Goal: Contribute content: Add original content to the website for others to see

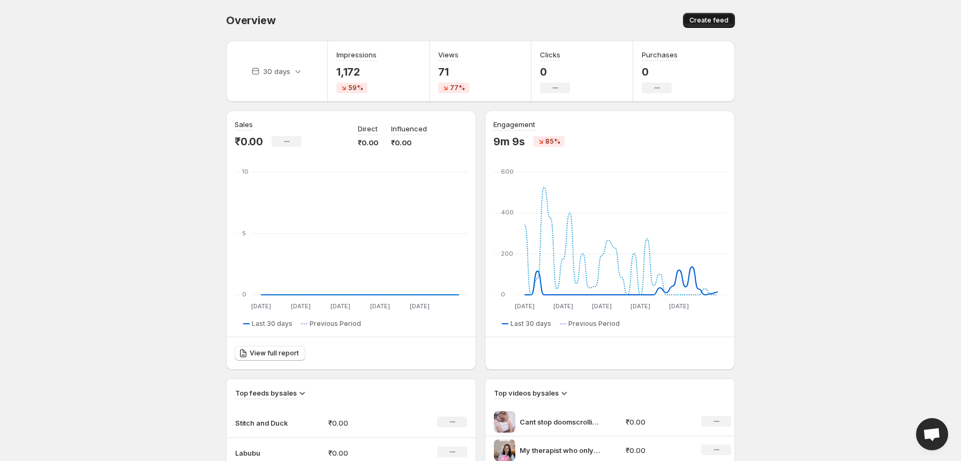
click at [694, 20] on span "Create feed" at bounding box center [709, 20] width 39 height 9
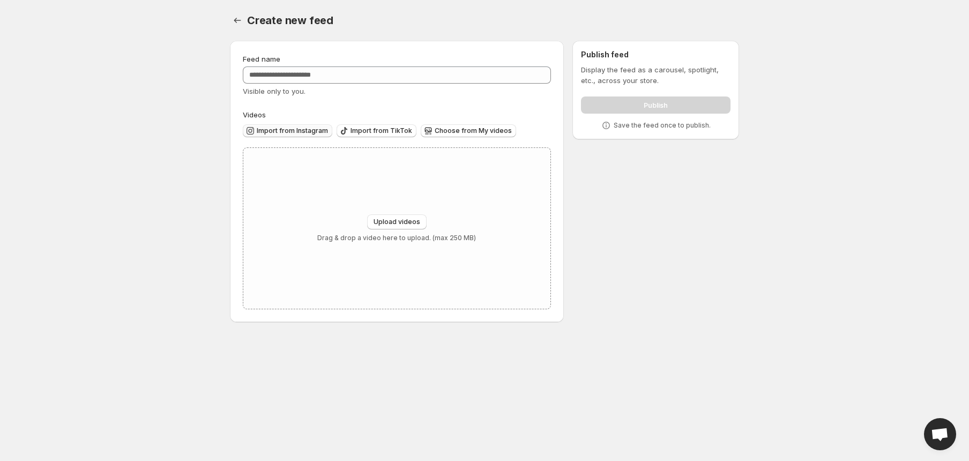
click at [275, 128] on span "Import from Instagram" at bounding box center [292, 130] width 71 height 9
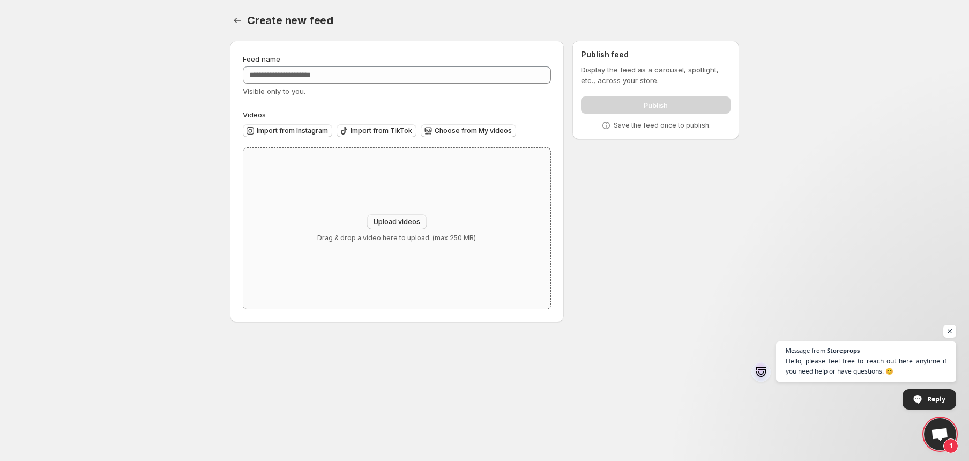
click at [405, 221] on span "Upload videos" at bounding box center [396, 222] width 47 height 9
click at [306, 129] on span "Import from Instagram" at bounding box center [292, 130] width 71 height 9
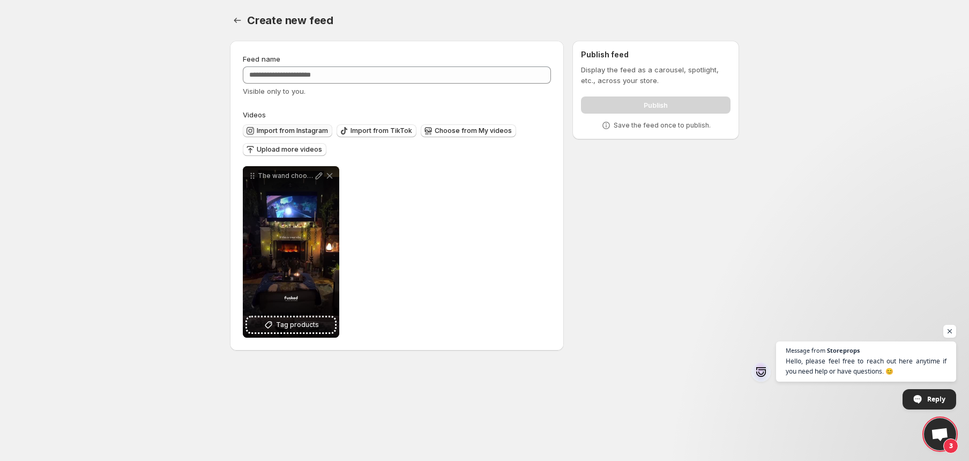
click at [316, 134] on span "Import from Instagram" at bounding box center [292, 130] width 71 height 9
click at [301, 149] on span "Upload more videos" at bounding box center [289, 149] width 65 height 9
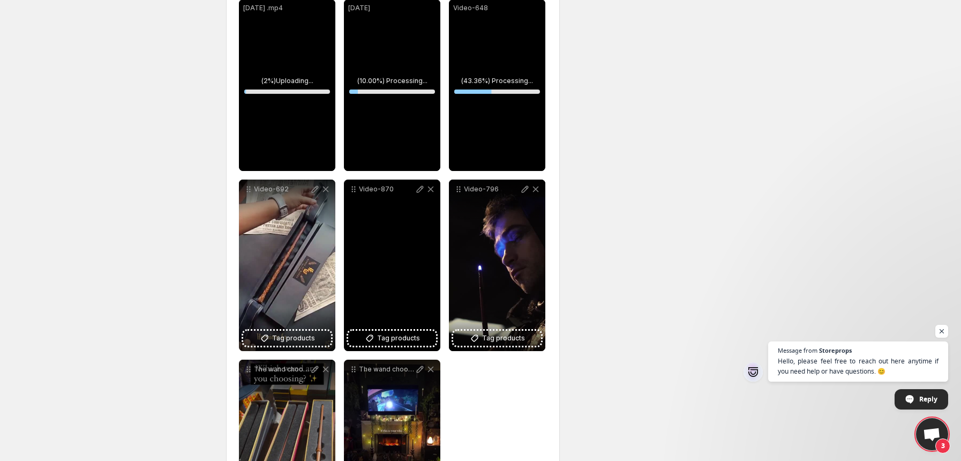
scroll to position [165, 0]
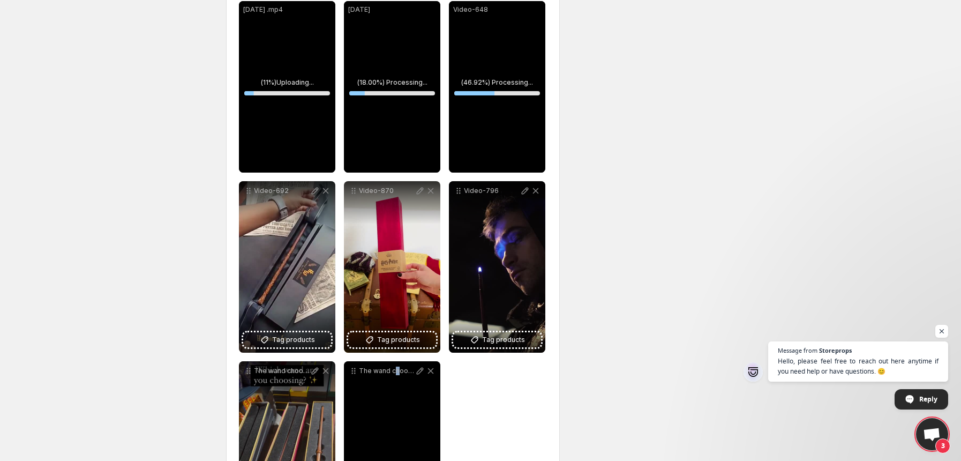
drag, startPoint x: 399, startPoint y: 385, endPoint x: 397, endPoint y: 411, distance: 26.9
click at [397, 411] on div "The wand chooses the wizard but the magic That stays with us forever FUSKED Wan…" at bounding box center [392, 446] width 96 height 171
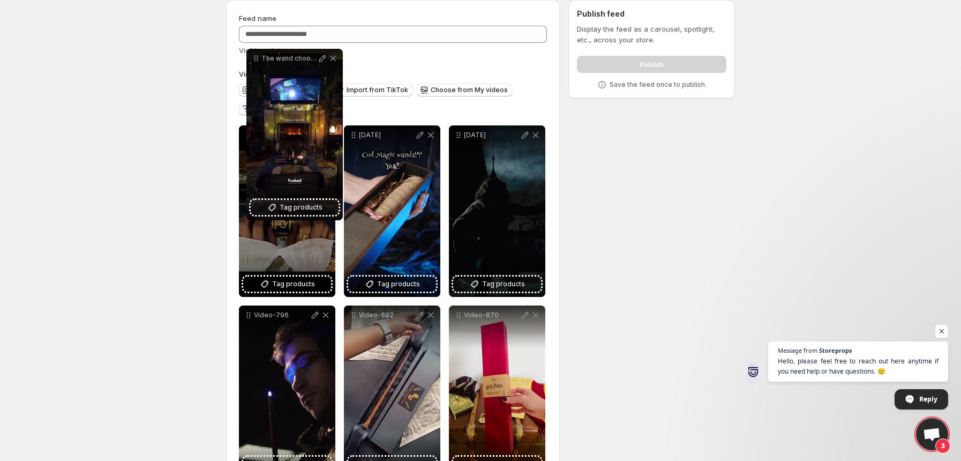
scroll to position [0, 0]
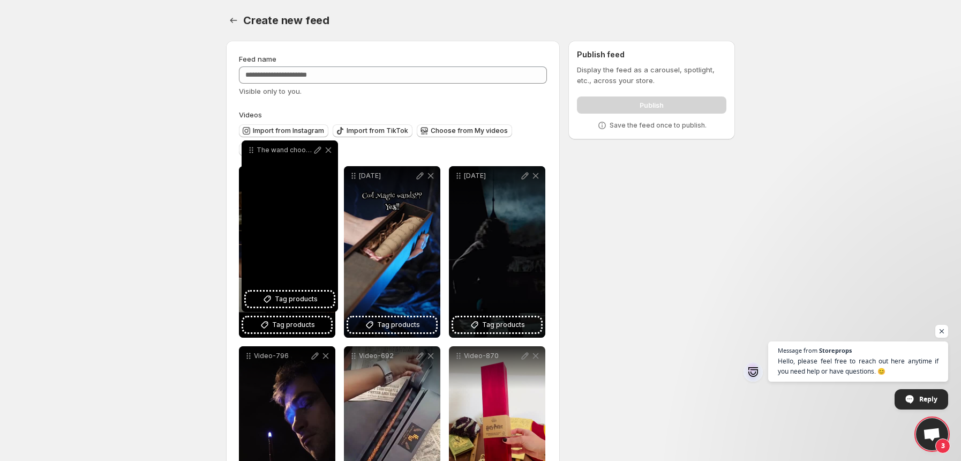
drag, startPoint x: 355, startPoint y: 276, endPoint x: 250, endPoint y: 158, distance: 158.7
click at [250, 155] on icon at bounding box center [251, 150] width 11 height 11
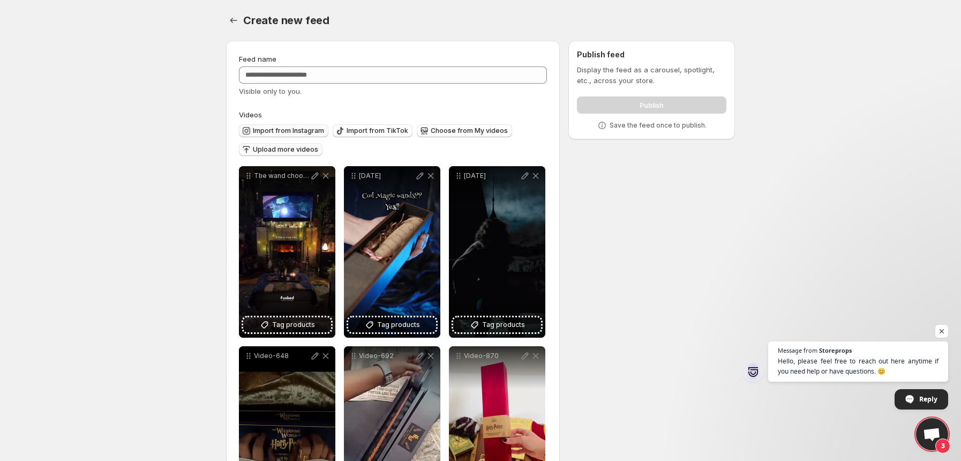
click at [321, 128] on span "Import from Instagram" at bounding box center [288, 130] width 71 height 9
click at [435, 128] on span "Choose from My videos" at bounding box center [469, 130] width 77 height 9
click at [304, 147] on span "Upload more videos" at bounding box center [285, 149] width 65 height 9
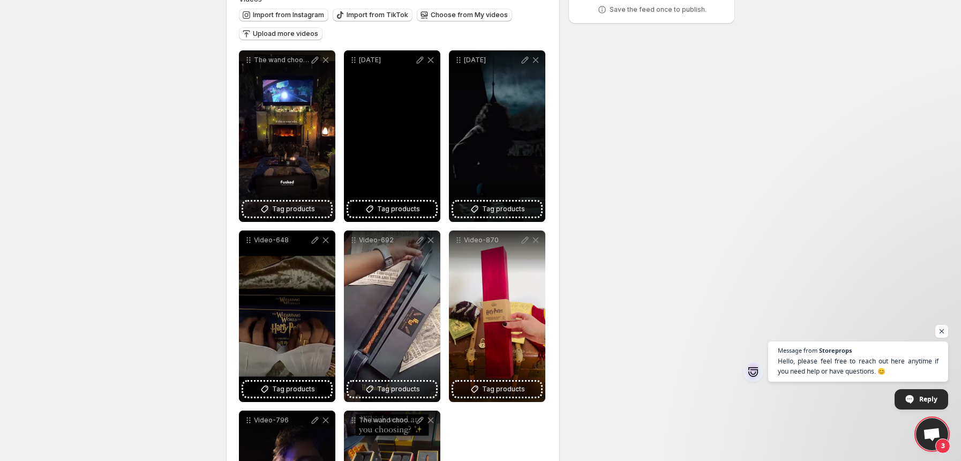
scroll to position [117, 0]
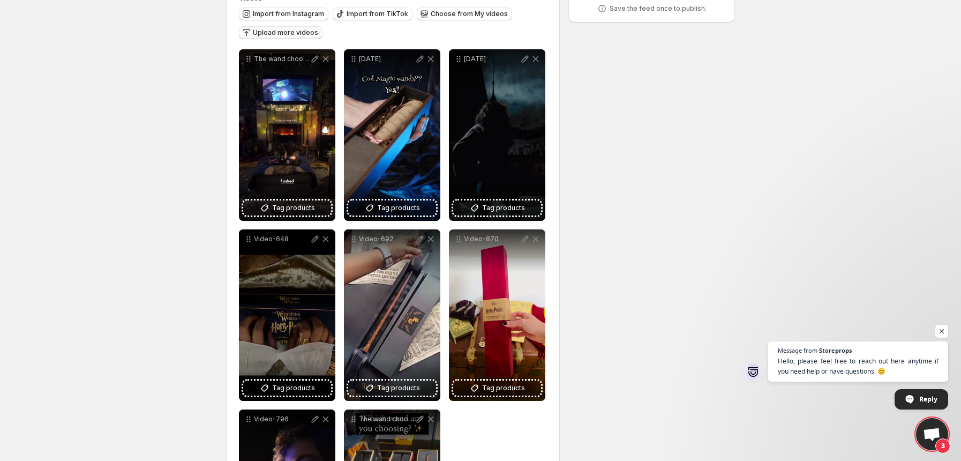
click at [302, 35] on span "Upload more videos" at bounding box center [285, 32] width 65 height 9
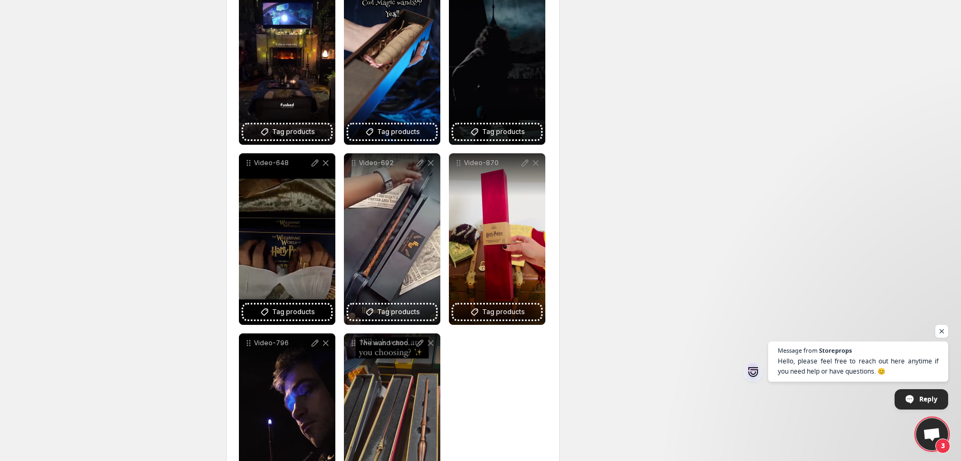
scroll to position [443, 0]
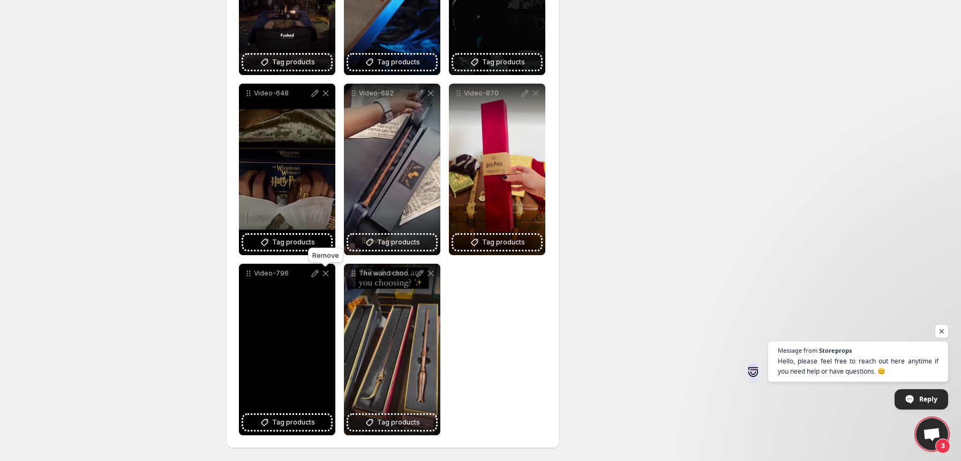
click at [323, 276] on icon at bounding box center [325, 273] width 11 height 11
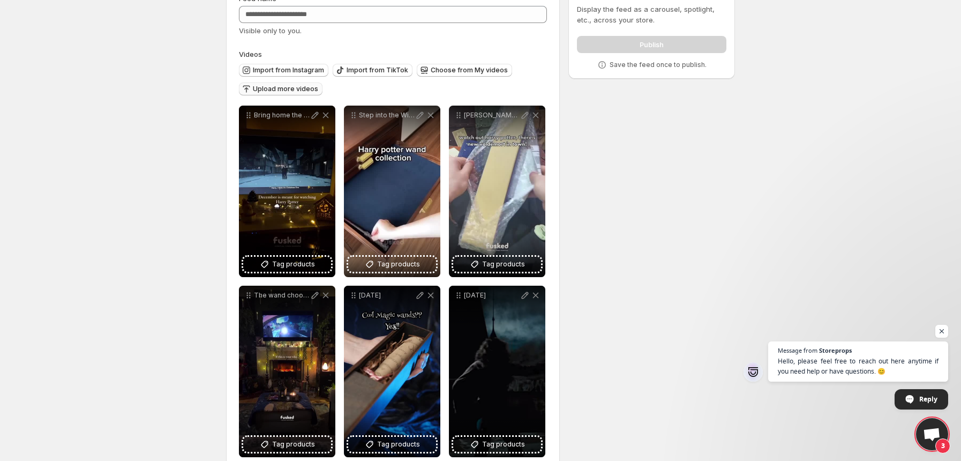
scroll to position [55, 0]
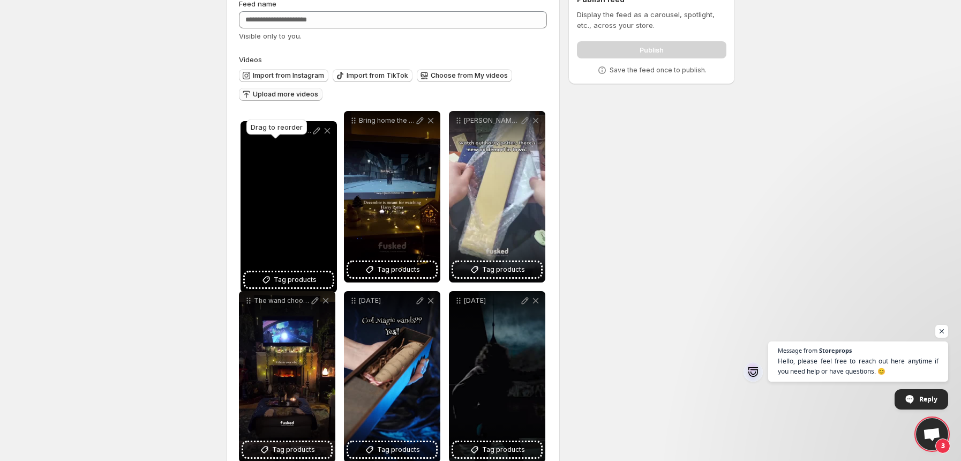
drag, startPoint x: 353, startPoint y: 123, endPoint x: 250, endPoint y: 133, distance: 103.9
click at [250, 133] on body "**********" at bounding box center [480, 175] width 961 height 461
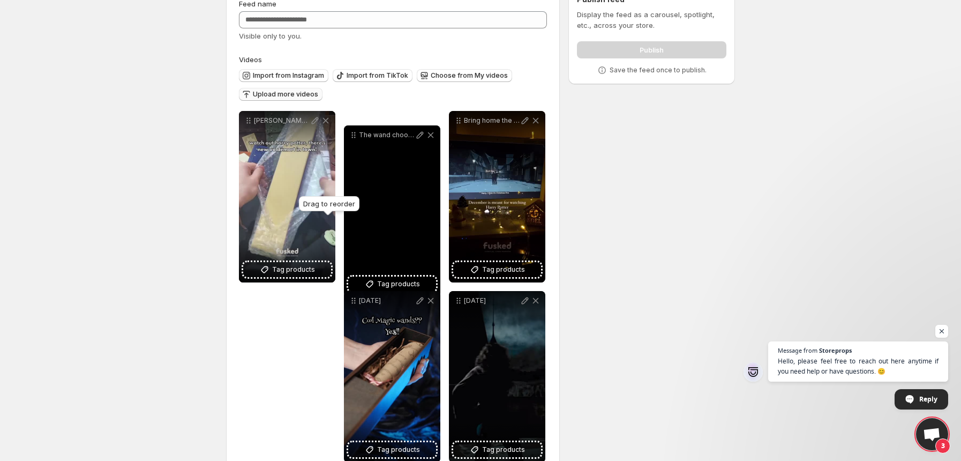
drag, startPoint x: 249, startPoint y: 302, endPoint x: 357, endPoint y: 123, distance: 209.1
click at [357, 130] on icon at bounding box center [353, 135] width 11 height 11
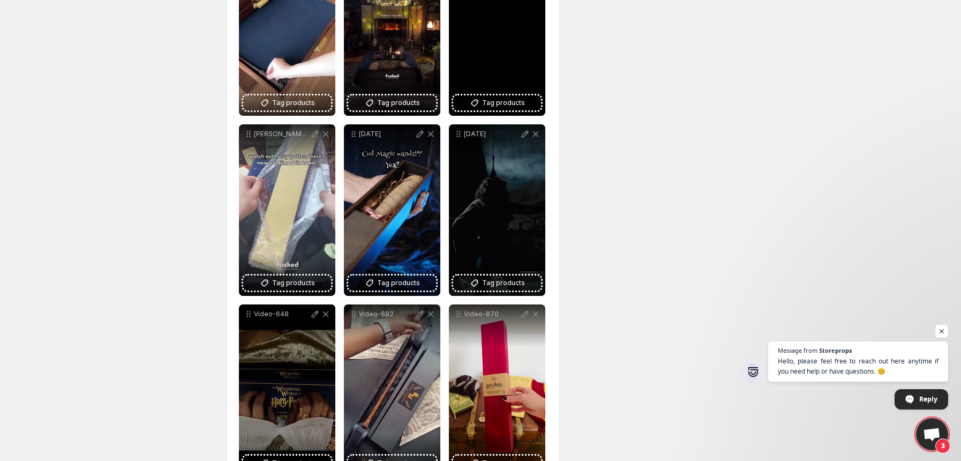
scroll to position [223, 0]
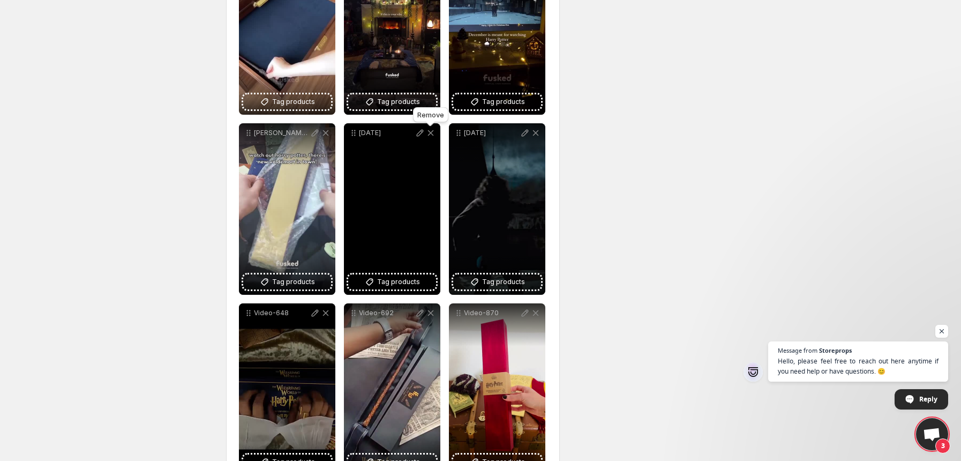
click at [432, 136] on icon at bounding box center [431, 133] width 6 height 6
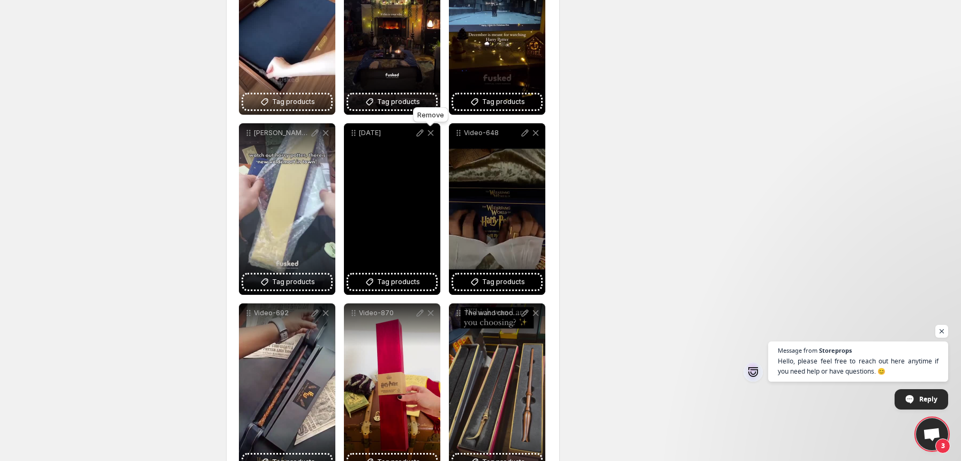
click at [432, 136] on icon at bounding box center [431, 133] width 6 height 6
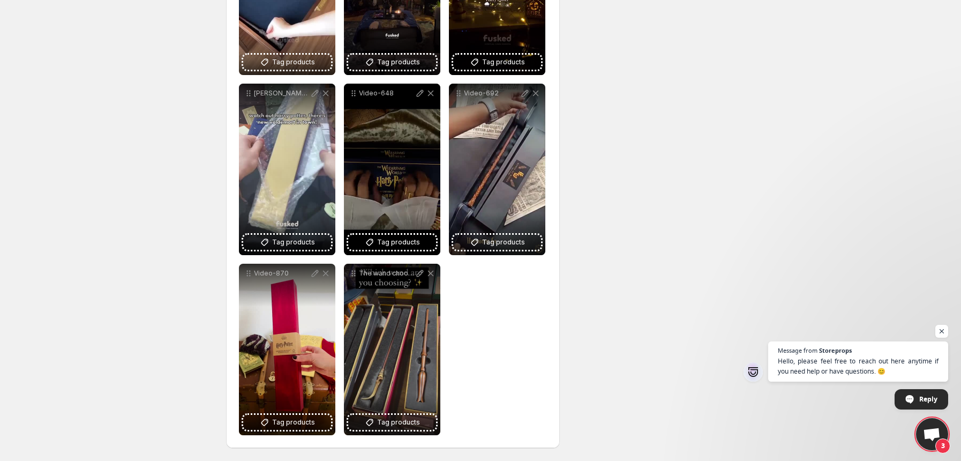
scroll to position [0, 0]
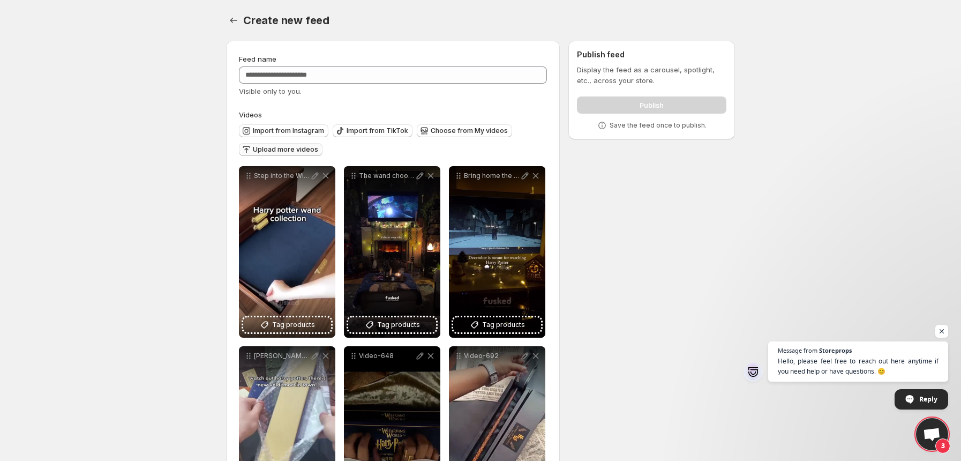
click at [292, 146] on span "Upload more videos" at bounding box center [285, 149] width 65 height 9
click at [271, 155] on button "Upload more videos" at bounding box center [281, 149] width 84 height 13
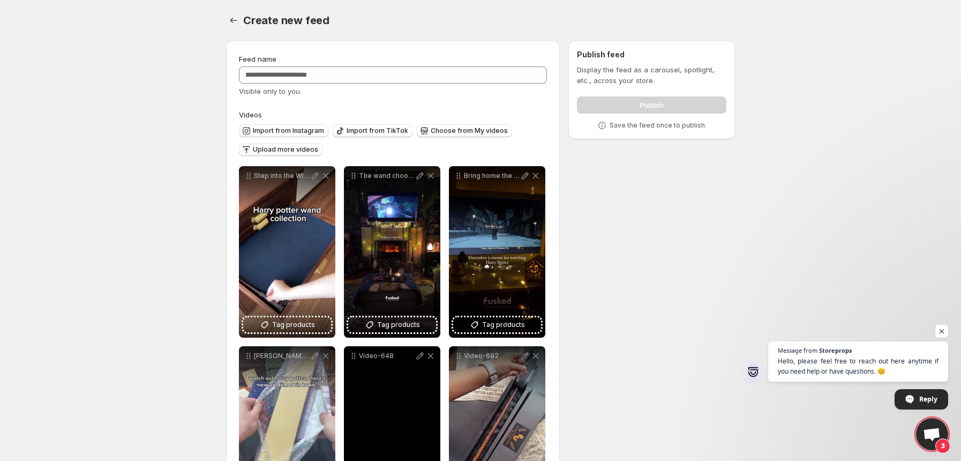
scroll to position [1, 0]
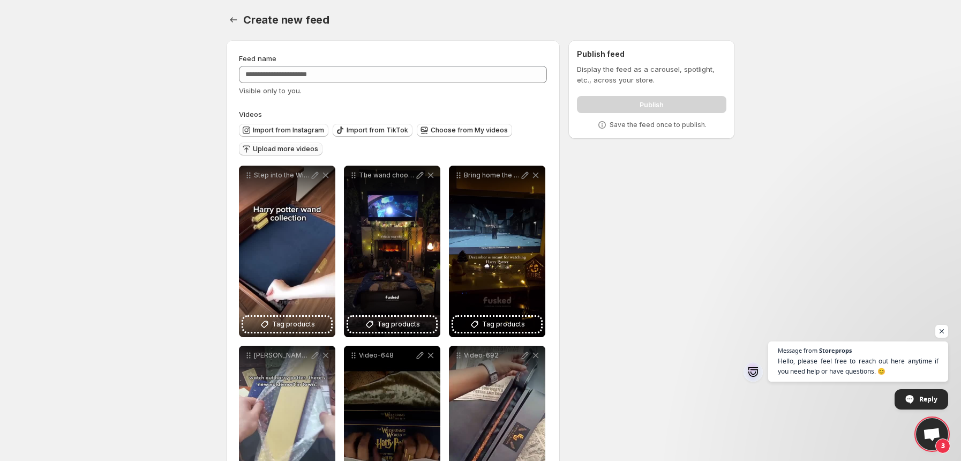
click at [271, 144] on button "Upload more videos" at bounding box center [281, 149] width 84 height 13
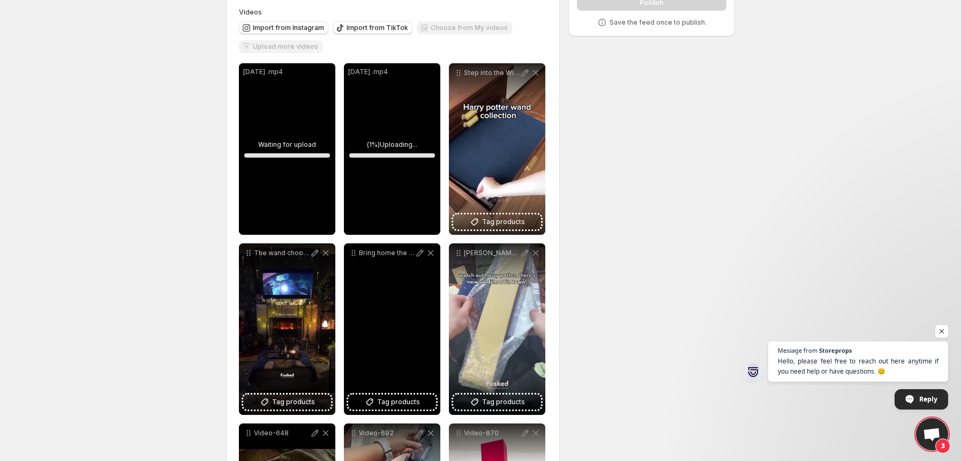
scroll to position [118, 0]
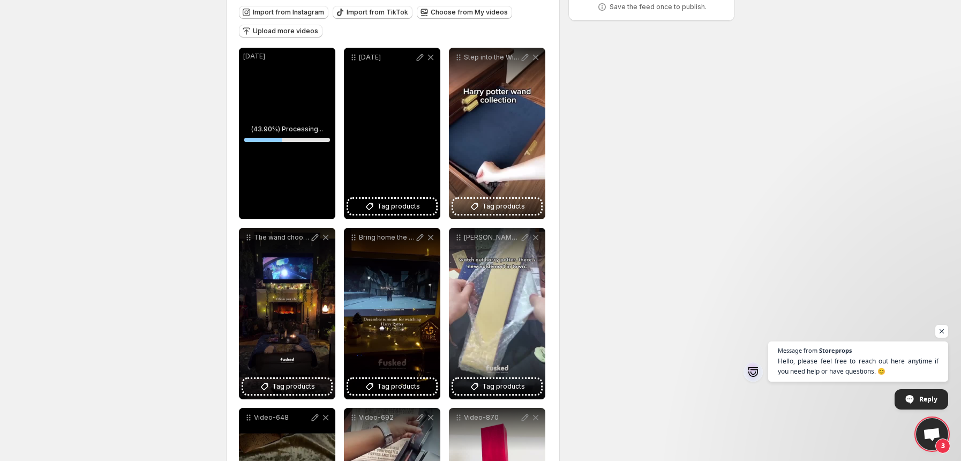
click at [379, 110] on div "[DATE]" at bounding box center [392, 133] width 96 height 171
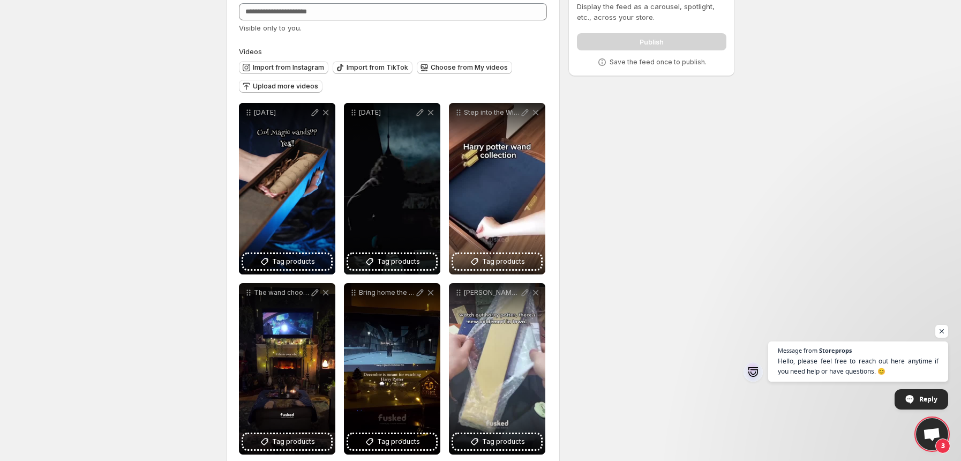
scroll to position [59, 0]
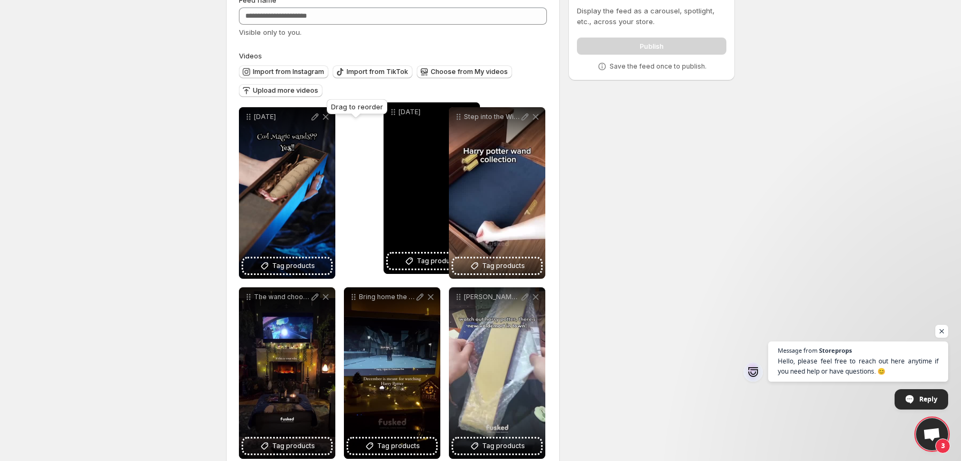
drag, startPoint x: 353, startPoint y: 116, endPoint x: 386, endPoint y: 110, distance: 33.8
click at [386, 110] on body "**********" at bounding box center [480, 171] width 961 height 461
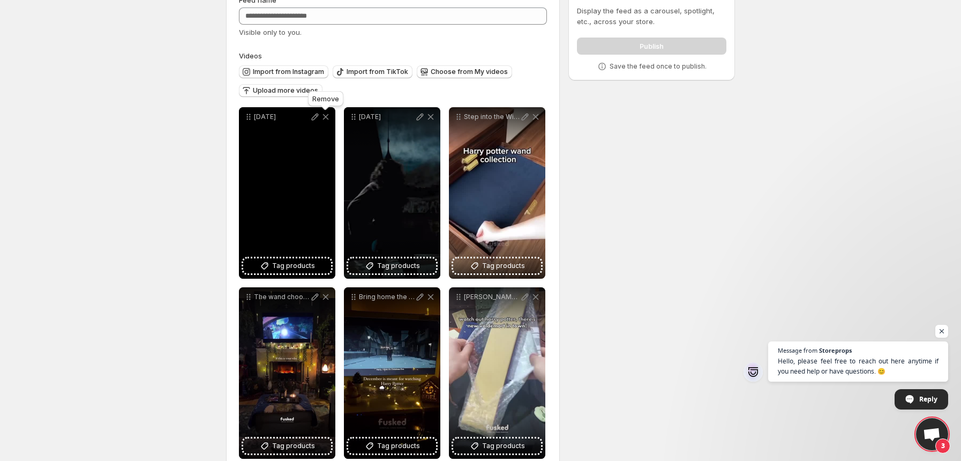
click at [325, 119] on icon at bounding box center [325, 116] width 11 height 11
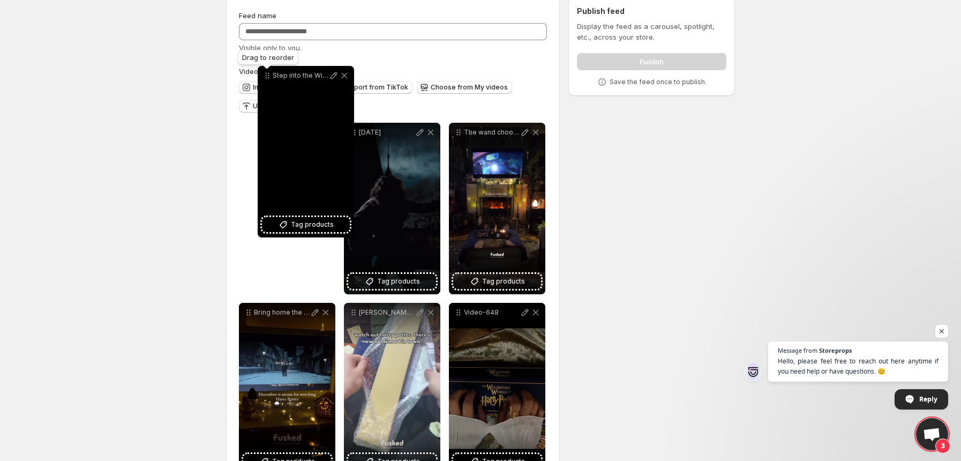
scroll to position [41, 0]
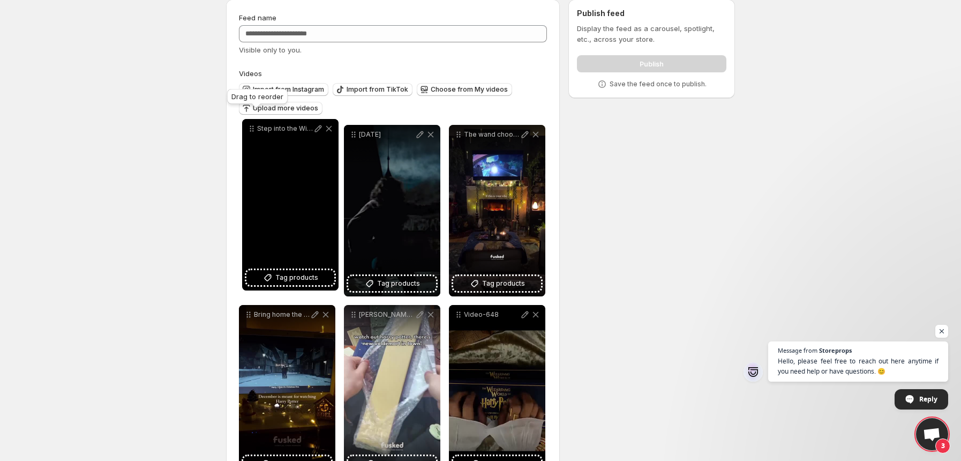
drag, startPoint x: 353, startPoint y: 68, endPoint x: 250, endPoint y: 145, distance: 128.7
click at [250, 134] on icon at bounding box center [251, 128] width 11 height 11
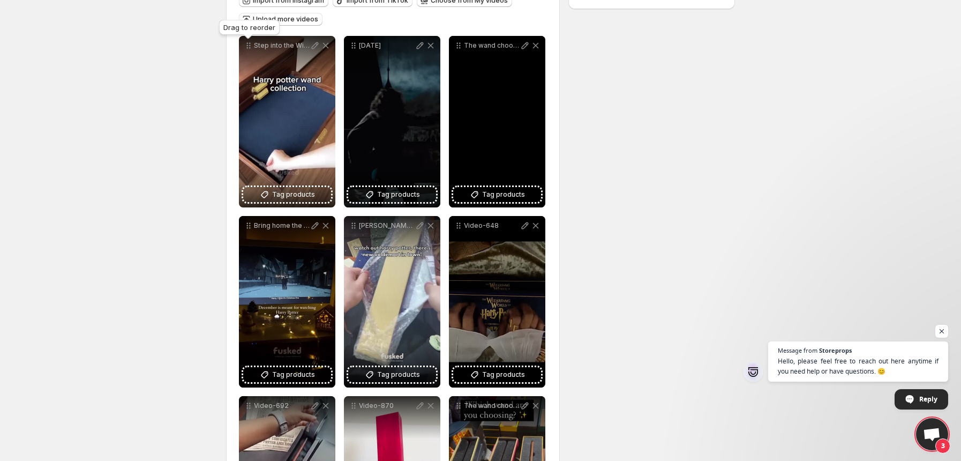
scroll to position [130, 0]
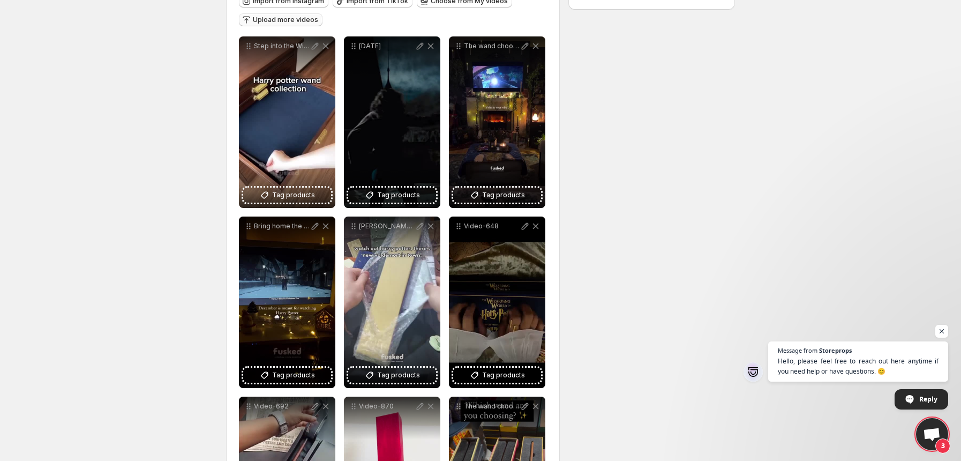
click at [286, 24] on span "Upload more videos" at bounding box center [285, 20] width 65 height 9
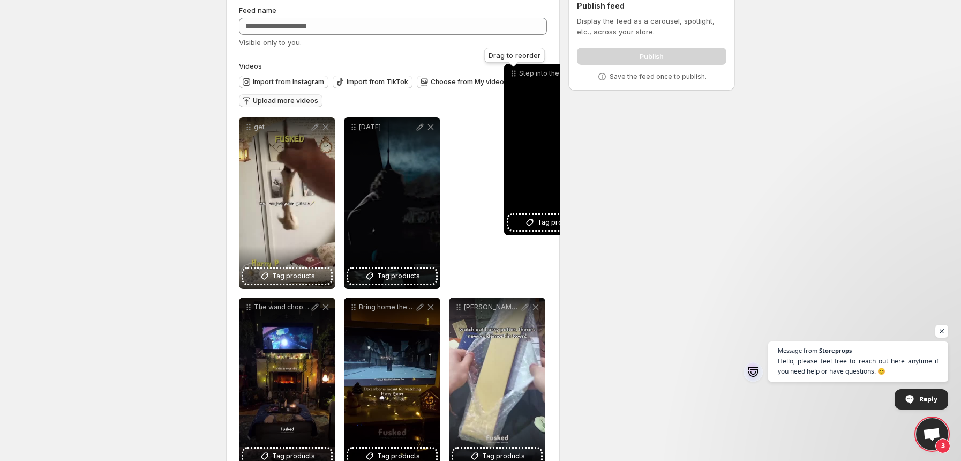
scroll to position [42, 0]
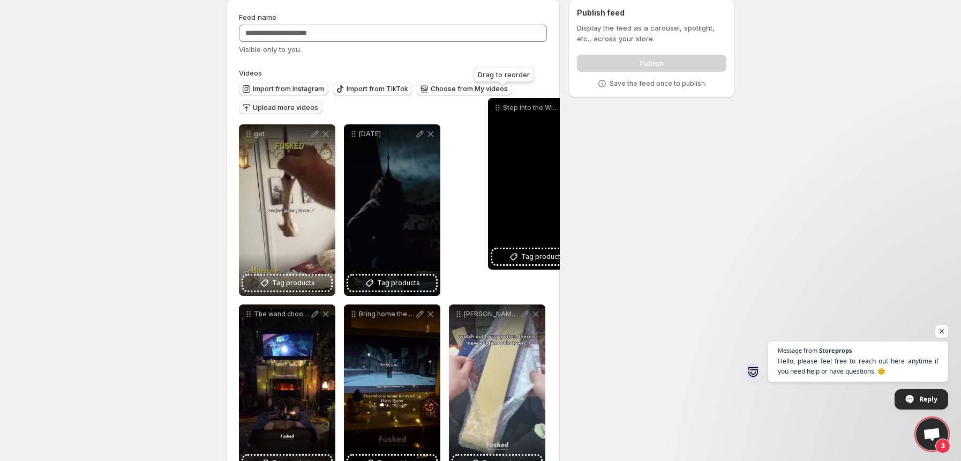
drag, startPoint x: 356, startPoint y: 45, endPoint x: 483, endPoint y: 147, distance: 163.1
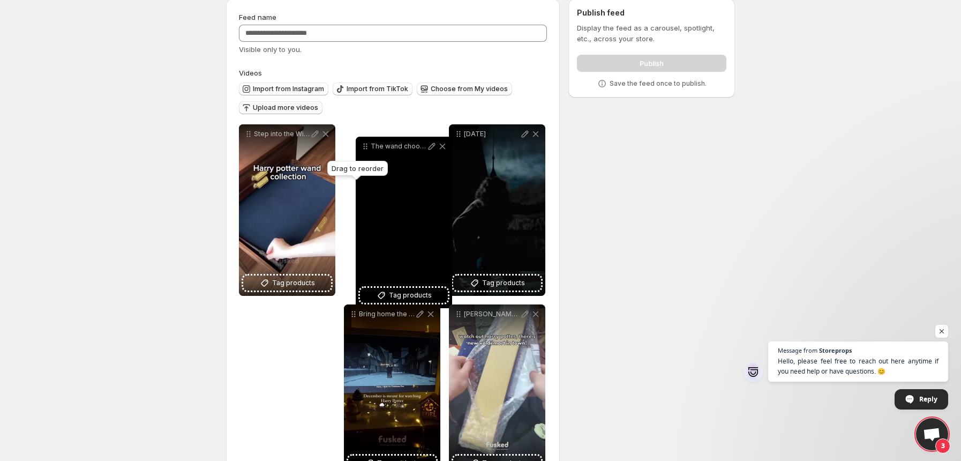
drag, startPoint x: 244, startPoint y: 314, endPoint x: 359, endPoint y: 139, distance: 209.2
click at [360, 141] on icon at bounding box center [365, 146] width 11 height 11
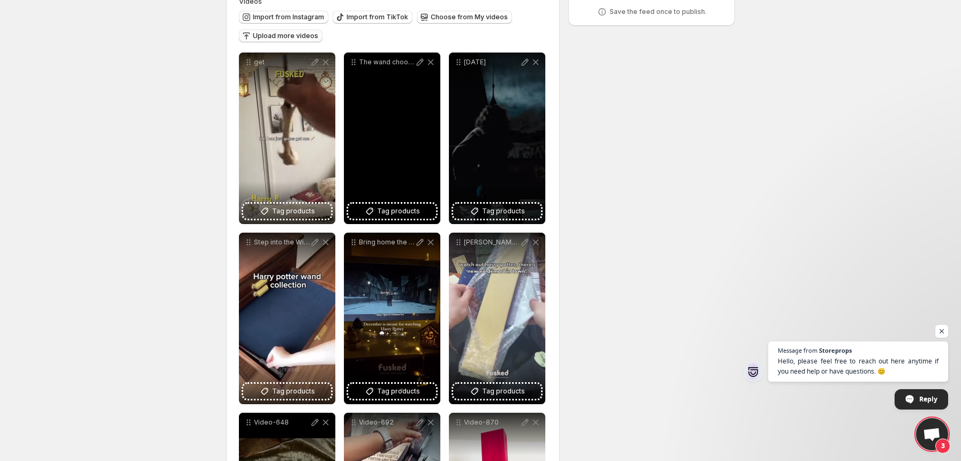
scroll to position [126, 0]
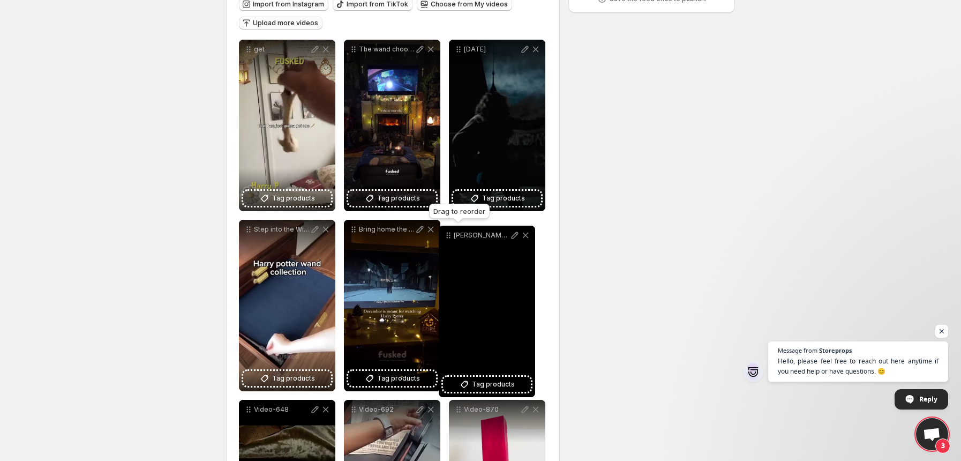
drag, startPoint x: 457, startPoint y: 227, endPoint x: 450, endPoint y: 233, distance: 9.5
click at [450, 233] on icon at bounding box center [448, 235] width 11 height 11
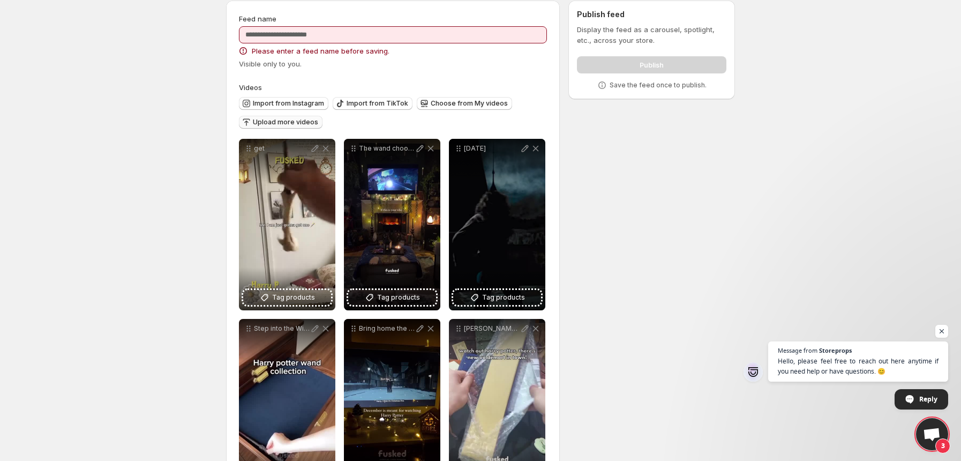
scroll to position [0, 0]
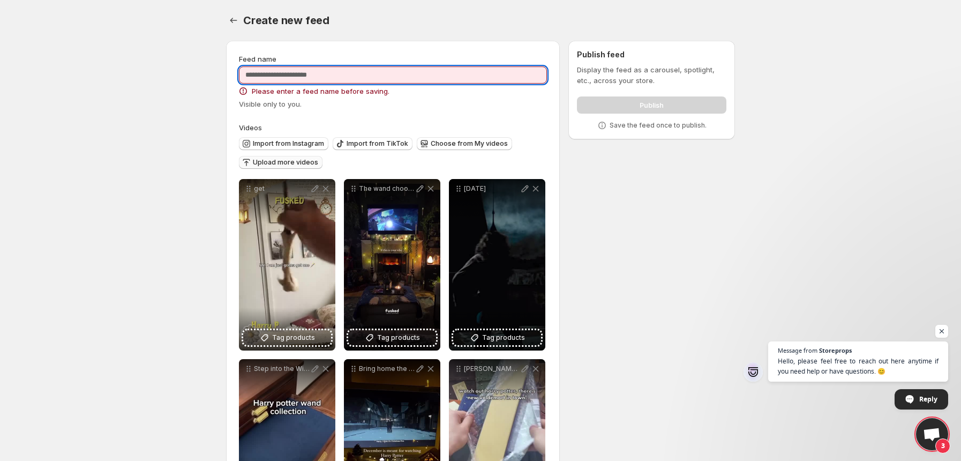
click at [355, 76] on input "Feed name" at bounding box center [393, 74] width 308 height 17
click at [269, 76] on input "**********" at bounding box center [393, 74] width 308 height 17
type input "**********"
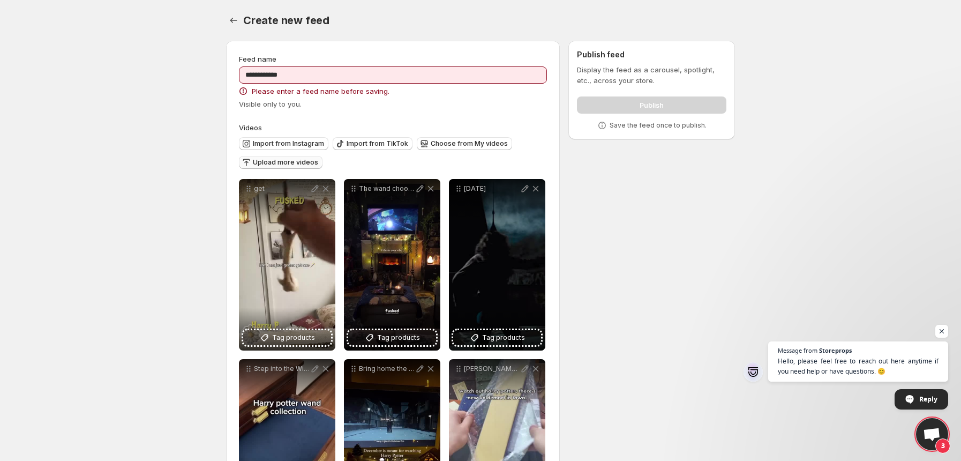
click at [423, 10] on div "Create new feed. This page is ready Create new feed" at bounding box center [480, 20] width 509 height 41
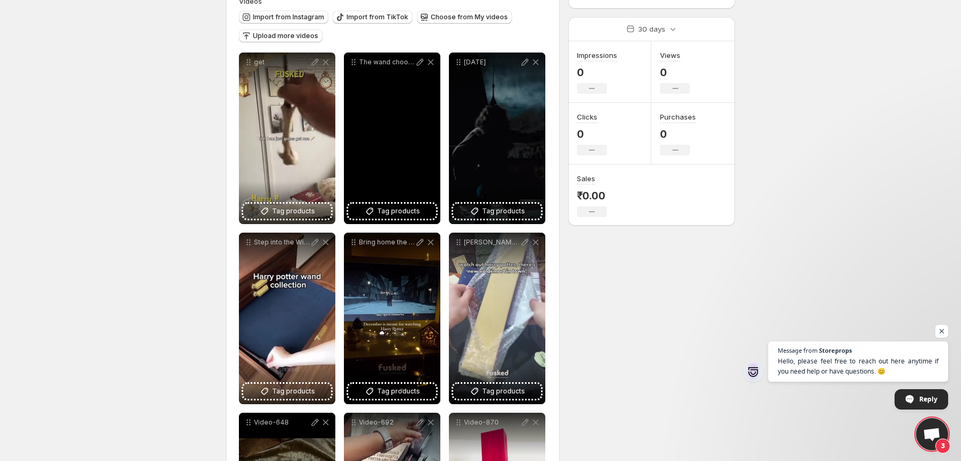
scroll to position [131, 0]
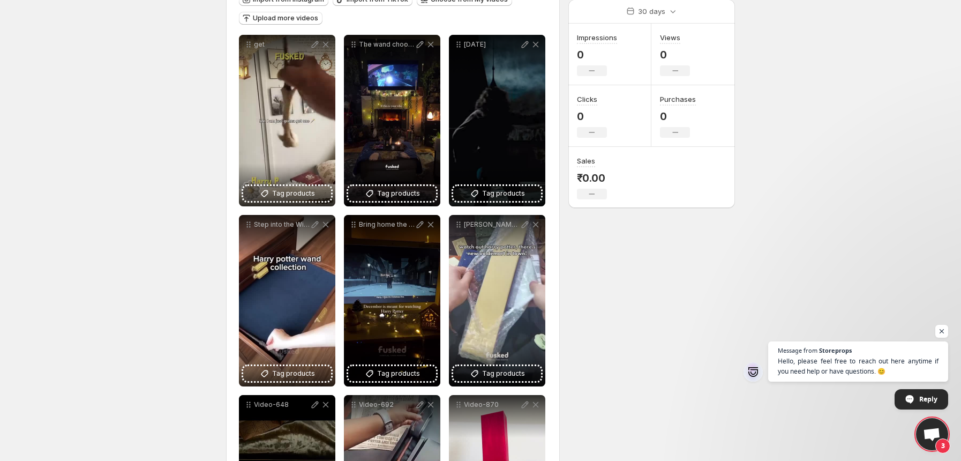
click at [212, 211] on body "**********" at bounding box center [480, 99] width 961 height 461
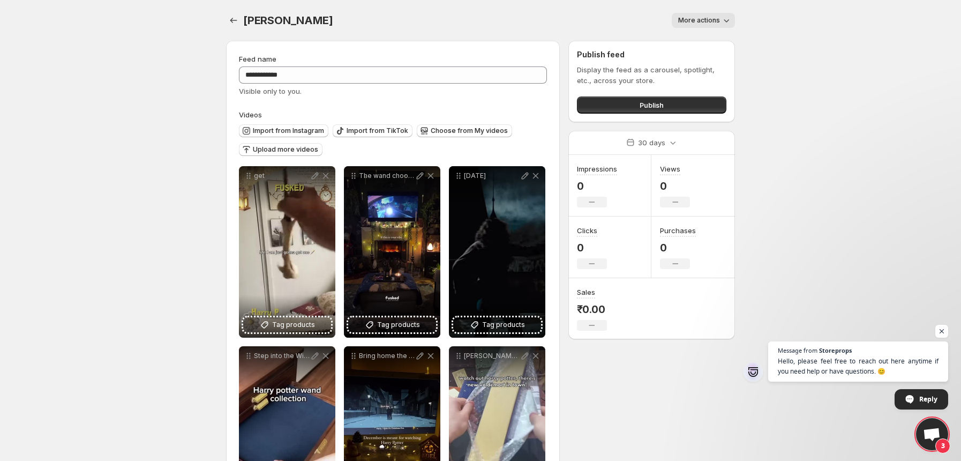
scroll to position [1, 0]
